Goal: Task Accomplishment & Management: Manage account settings

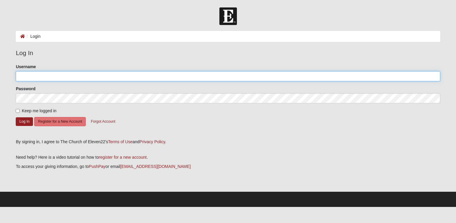
click at [20, 74] on input "Username" at bounding box center [228, 76] width 425 height 10
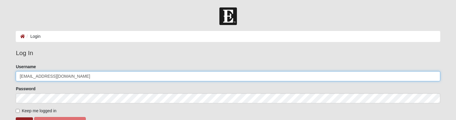
type input "[EMAIL_ADDRESS][DOMAIN_NAME]"
click at [16, 117] on button "Log In" at bounding box center [24, 121] width 17 height 9
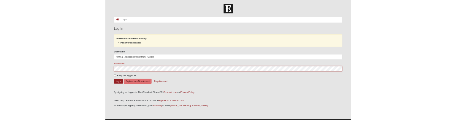
scroll to position [67, 0]
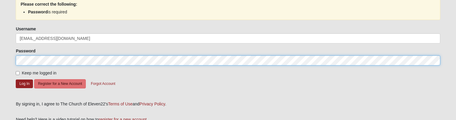
click at [16, 79] on button "Log In" at bounding box center [24, 83] width 17 height 9
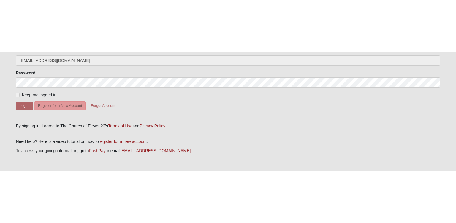
scroll to position [0, 0]
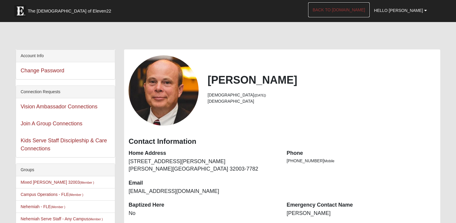
click at [339, 15] on link "Back to COE22.com" at bounding box center [339, 9] width 62 height 15
